Goal: Information Seeking & Learning: Learn about a topic

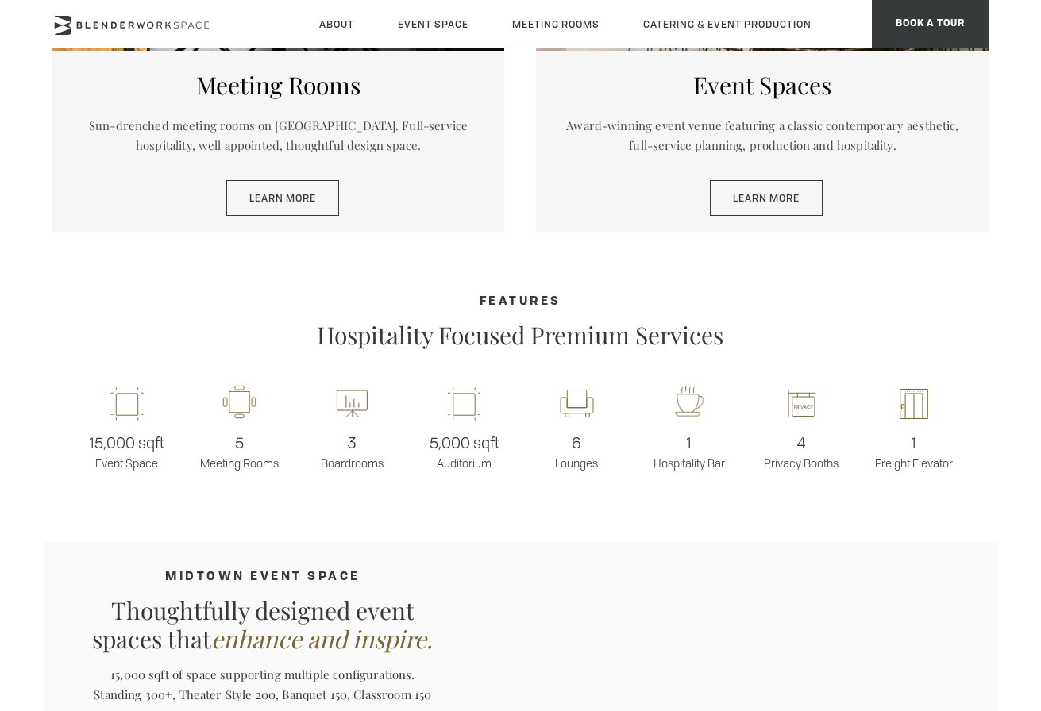
scroll to position [894, 0]
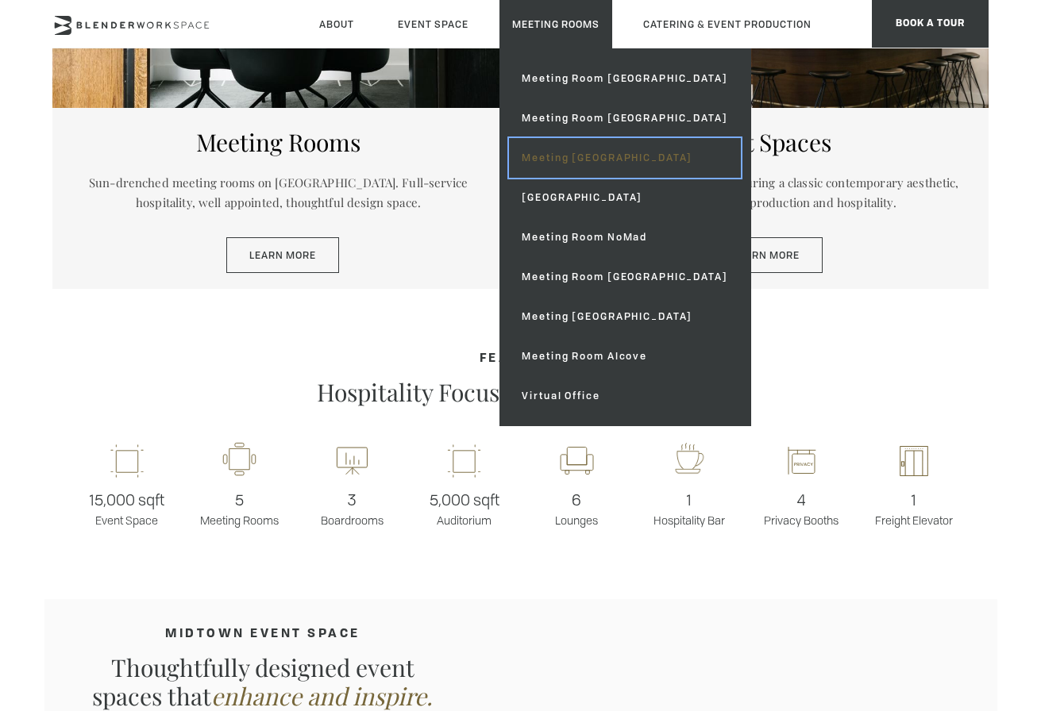
click at [617, 160] on link "Meeting [GEOGRAPHIC_DATA]" at bounding box center [624, 158] width 231 height 40
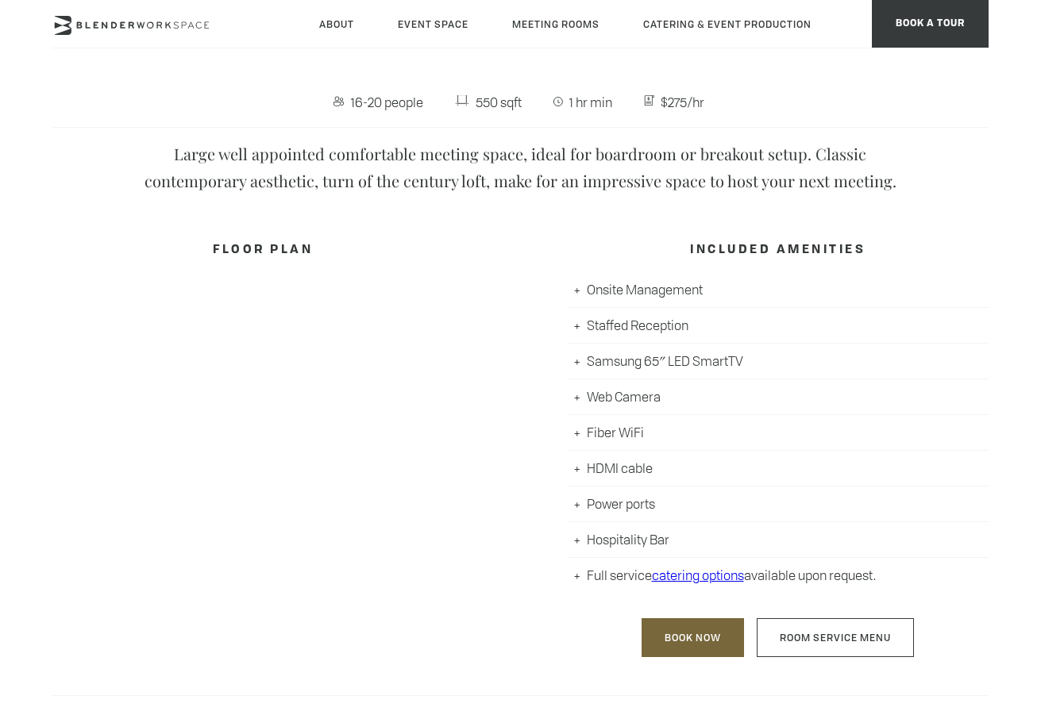
scroll to position [620, 0]
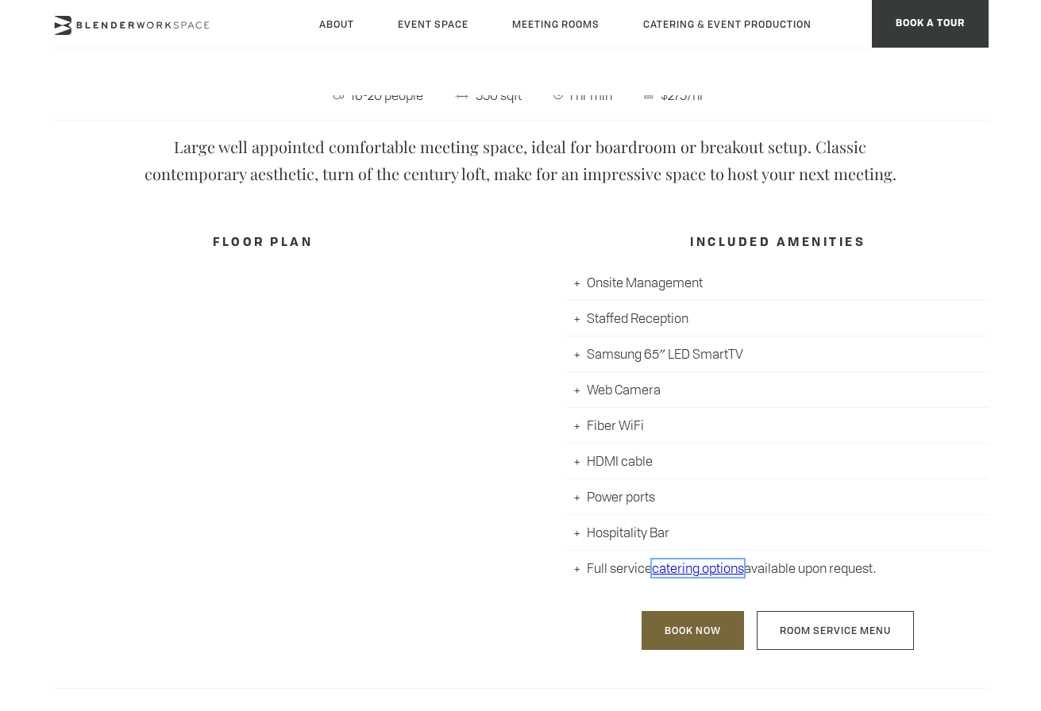
click at [718, 567] on link "catering options" at bounding box center [698, 568] width 92 height 17
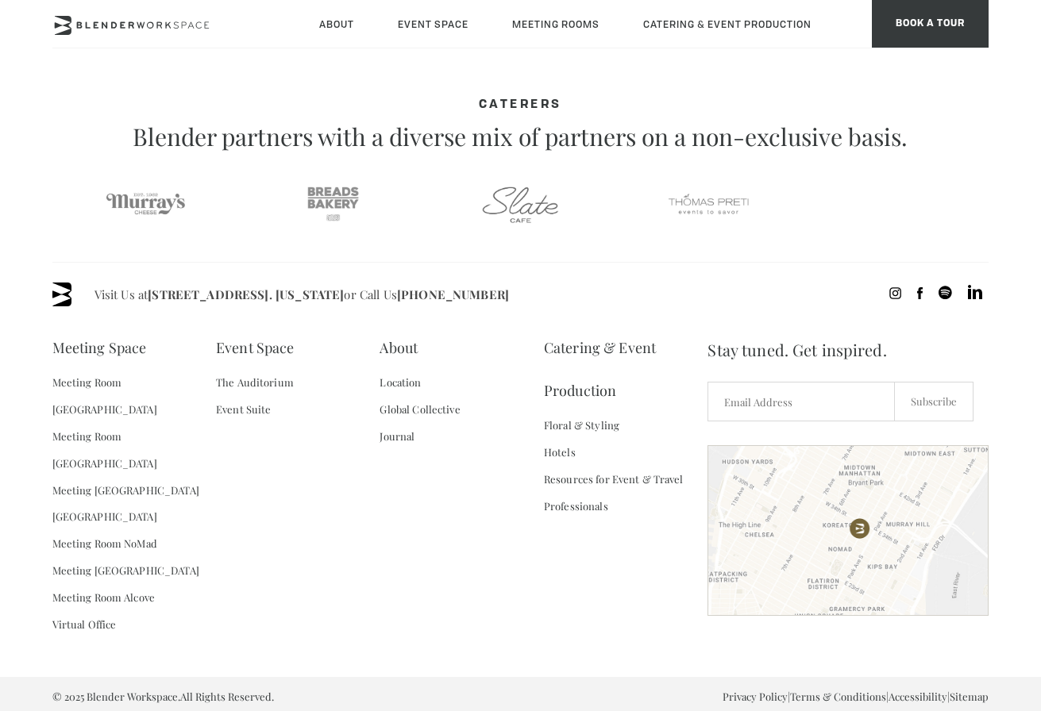
scroll to position [971, 0]
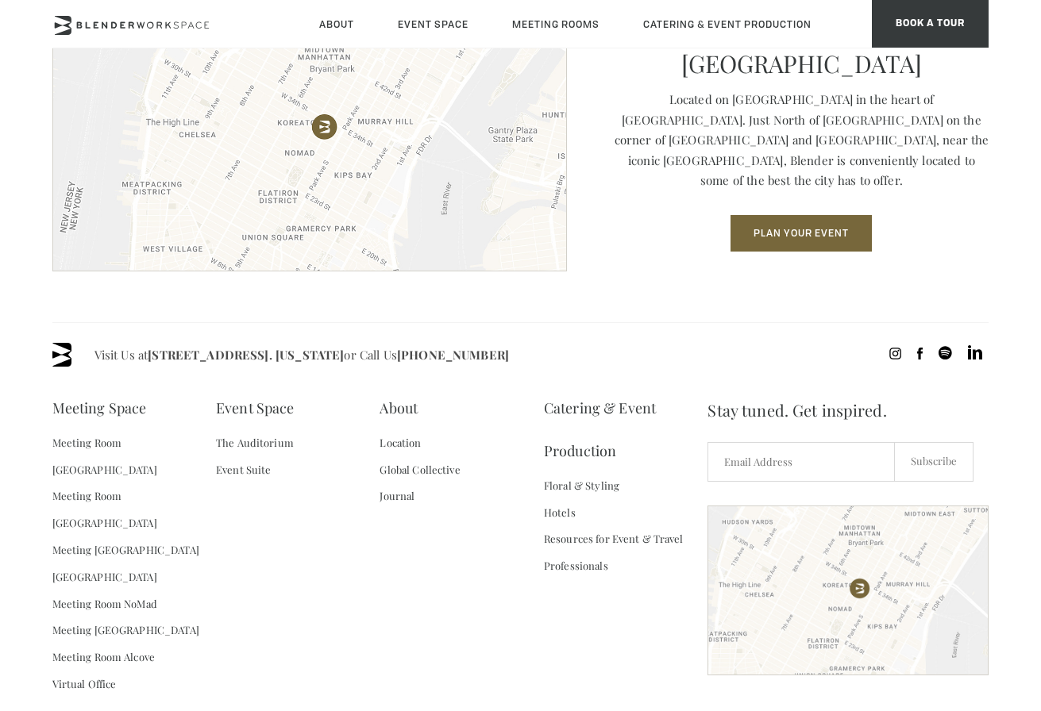
scroll to position [2194, 0]
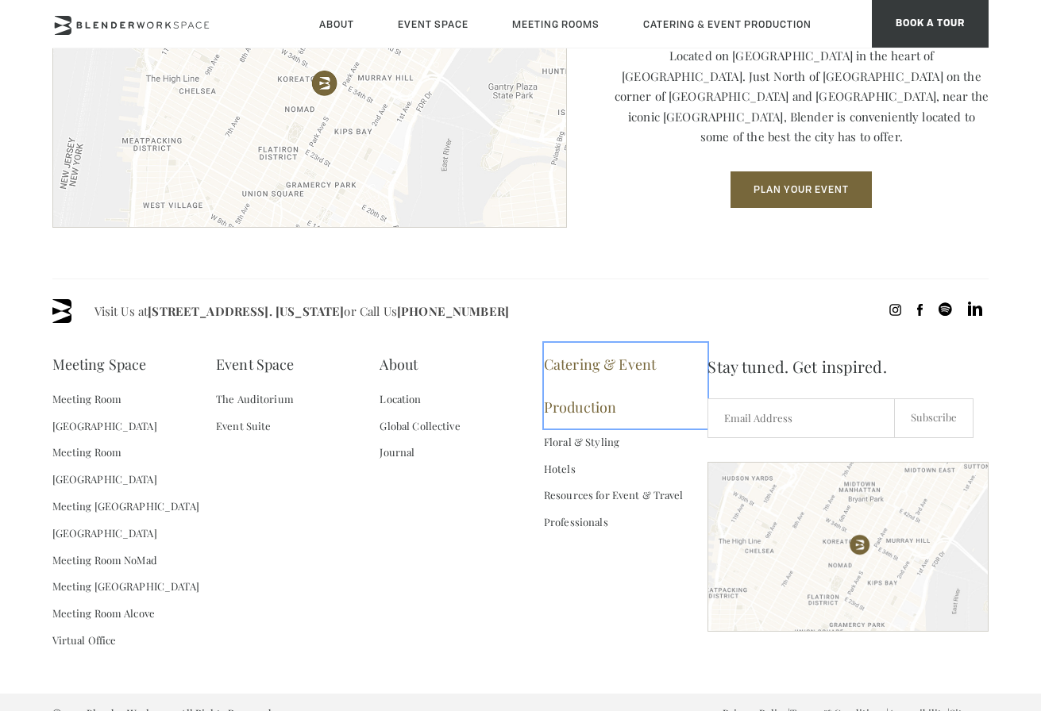
click at [577, 361] on link "Catering & Event Production" at bounding box center [626, 386] width 164 height 86
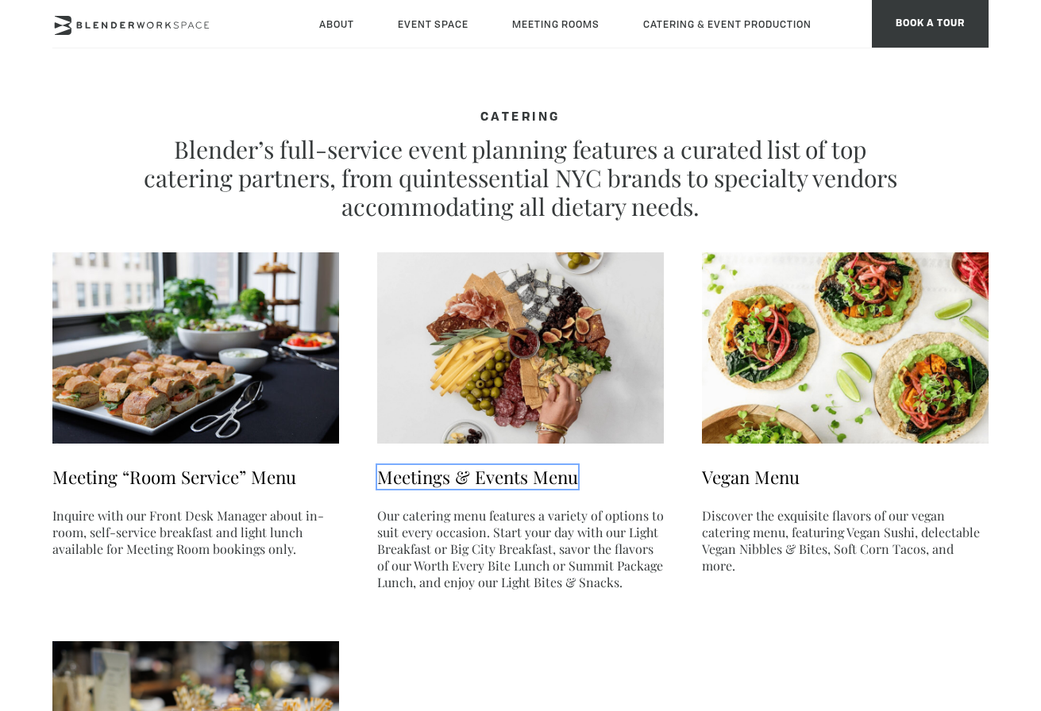
click at [498, 480] on link "Meetings & Events Menu" at bounding box center [477, 477] width 201 height 24
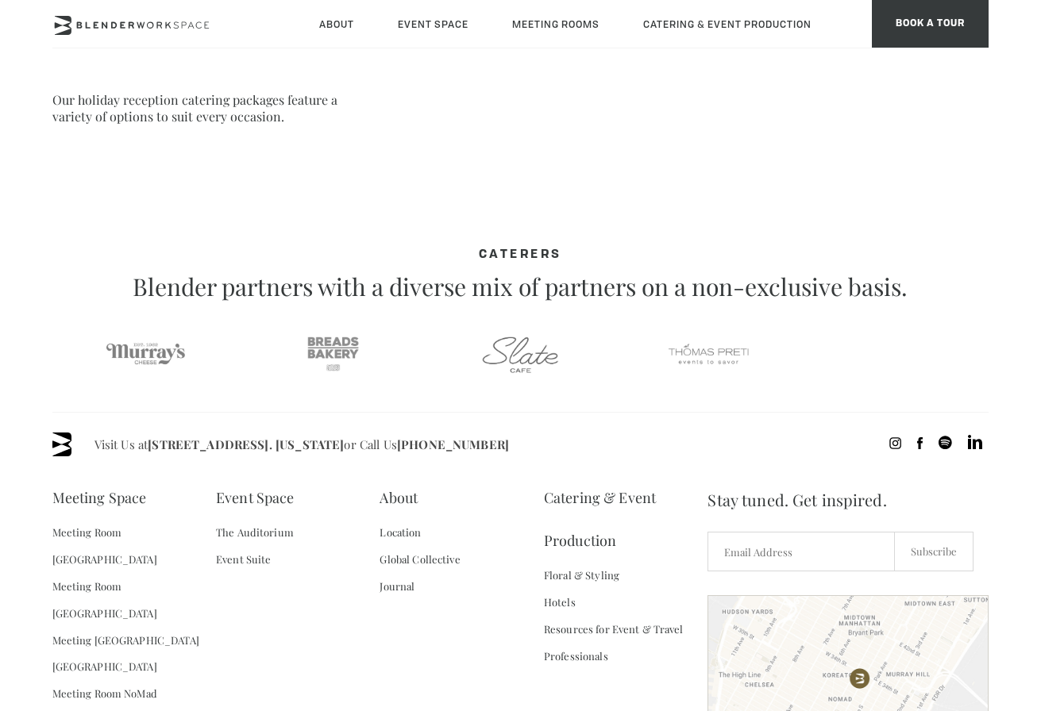
scroll to position [971, 0]
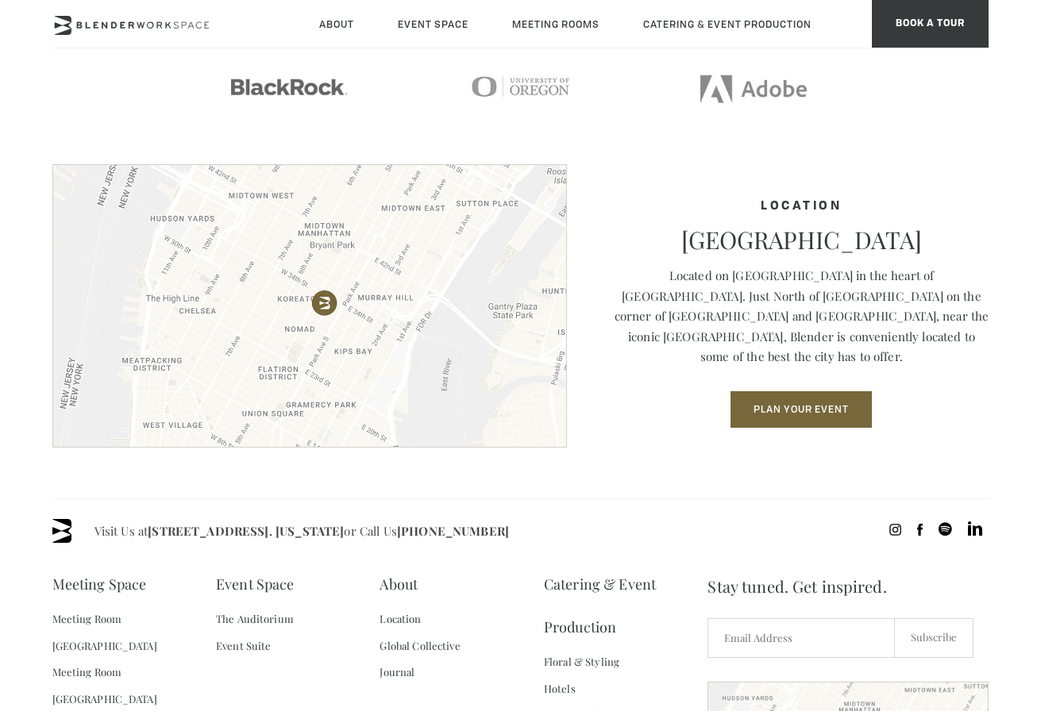
scroll to position [2194, 0]
